Goal: Obtain resource: Download file/media

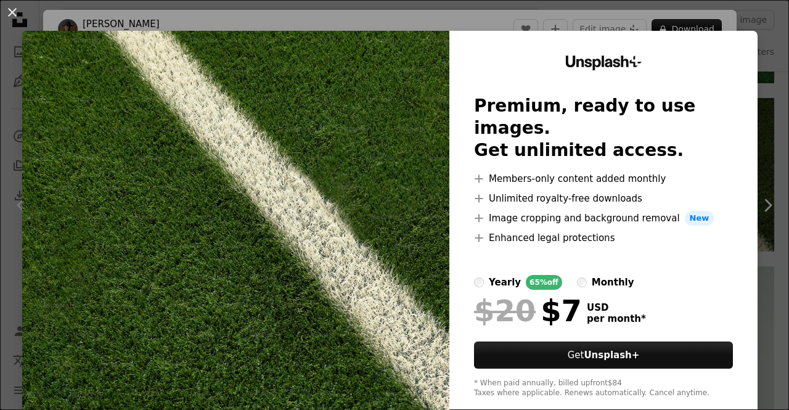
scroll to position [1346, 0]
click at [11, 15] on button "An X shape" at bounding box center [12, 12] width 15 height 15
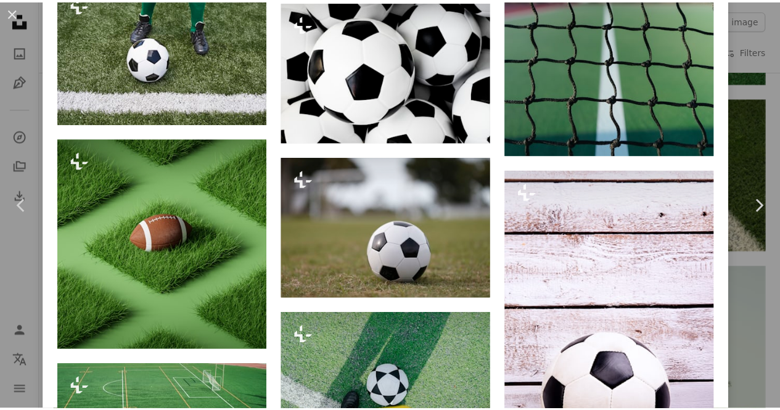
scroll to position [2953, 0]
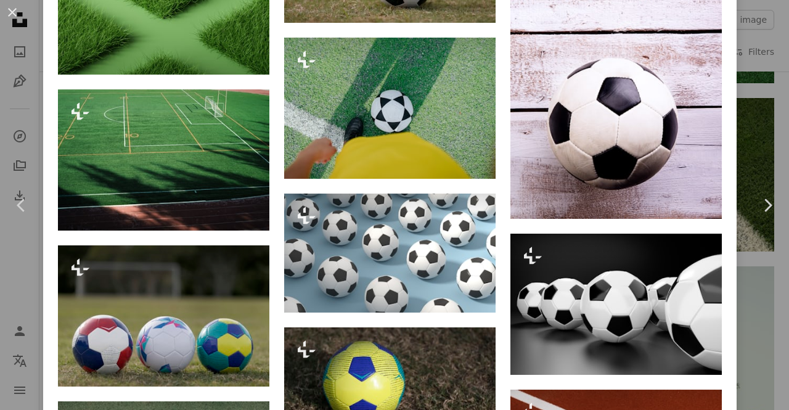
click at [752, 128] on div "An X shape Chevron left Chevron right [PERSON_NAME] For Unsplash+ A heart A plu…" at bounding box center [394, 205] width 789 height 410
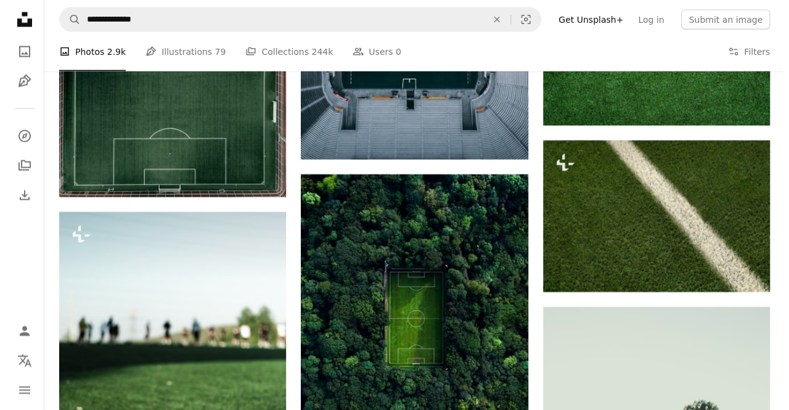
scroll to position [1287, 0]
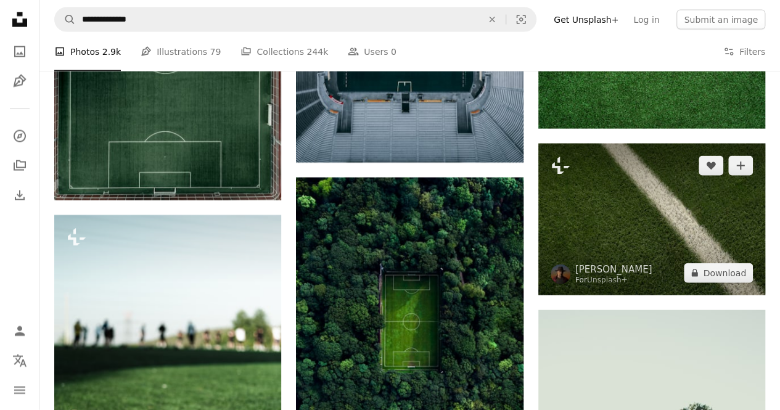
click at [674, 226] on img at bounding box center [651, 220] width 227 height 152
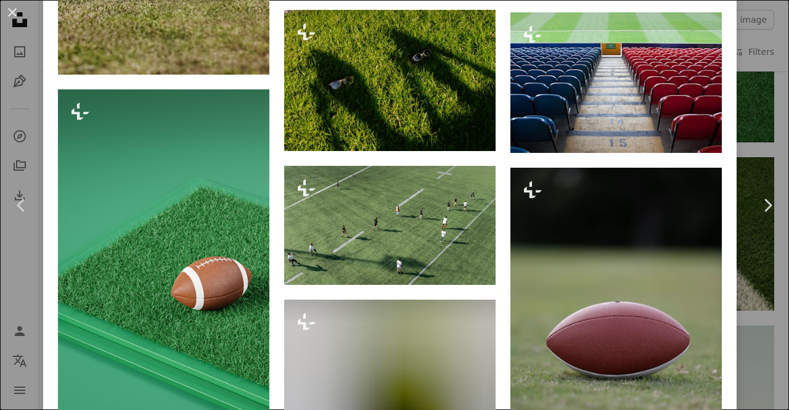
scroll to position [4013, 0]
